Goal: Navigation & Orientation: Find specific page/section

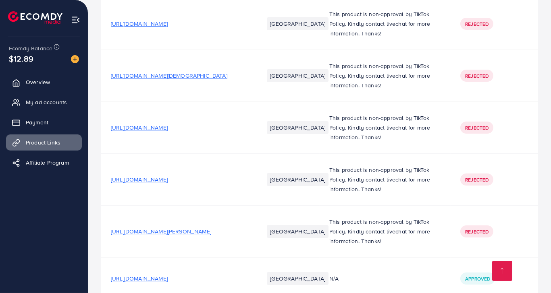
scroll to position [3397, 0]
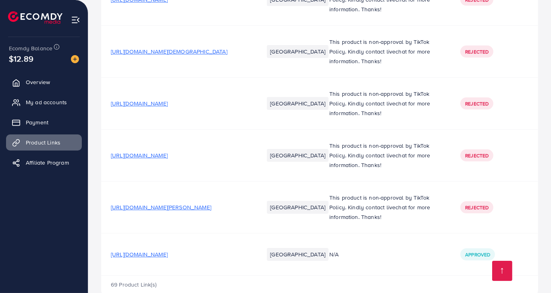
click at [152, 151] on span "[URL][DOMAIN_NAME]" at bounding box center [139, 155] width 57 height 8
click at [130, 203] on span "[URL][DOMAIN_NAME][PERSON_NAME]" at bounding box center [161, 207] width 100 height 8
click at [168, 100] on span "[URL][DOMAIN_NAME]" at bounding box center [139, 104] width 57 height 8
drag, startPoint x: 176, startPoint y: 237, endPoint x: 182, endPoint y: 195, distance: 42.7
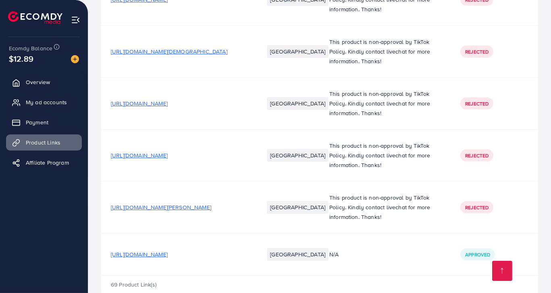
click at [137, 211] on td "[URL][DOMAIN_NAME][PERSON_NAME]" at bounding box center [177, 208] width 153 height 52
click at [151, 203] on div "[URL][DOMAIN_NAME][PERSON_NAME]" at bounding box center [161, 207] width 100 height 8
click at [153, 203] on span "[URL][DOMAIN_NAME][PERSON_NAME]" at bounding box center [161, 207] width 100 height 8
click at [168, 151] on span "[URL][DOMAIN_NAME]" at bounding box center [139, 155] width 57 height 8
click at [168, 100] on span "[URL][DOMAIN_NAME]" at bounding box center [139, 104] width 57 height 8
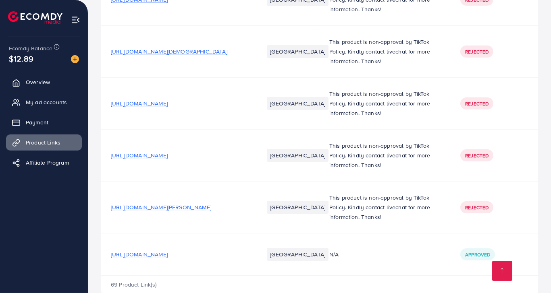
click at [170, 48] on span "[URL][DOMAIN_NAME][DEMOGRAPHIC_DATA]" at bounding box center [169, 52] width 116 height 8
click at [196, 203] on span "[URL][DOMAIN_NAME][PERSON_NAME]" at bounding box center [161, 207] width 100 height 8
